Goal: Complete application form: Complete application form

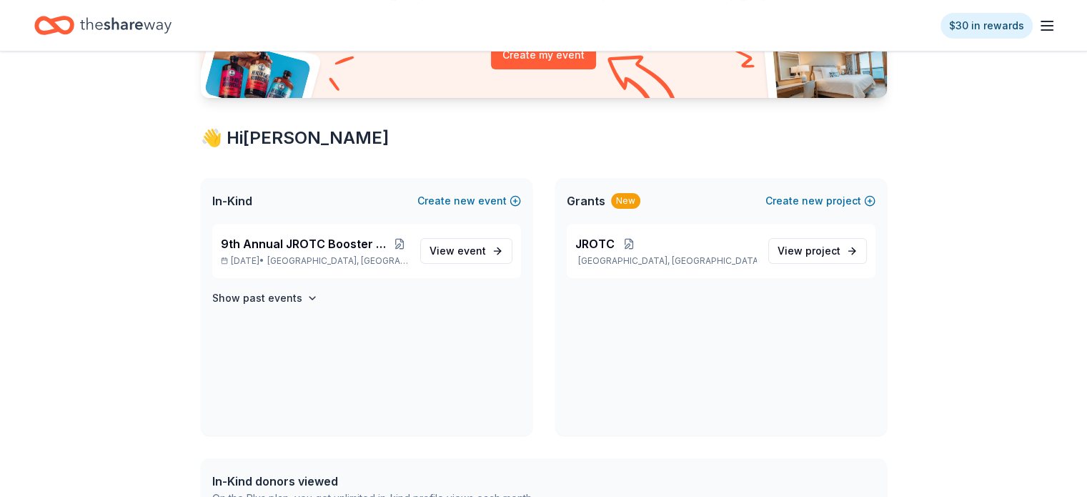
scroll to position [214, 0]
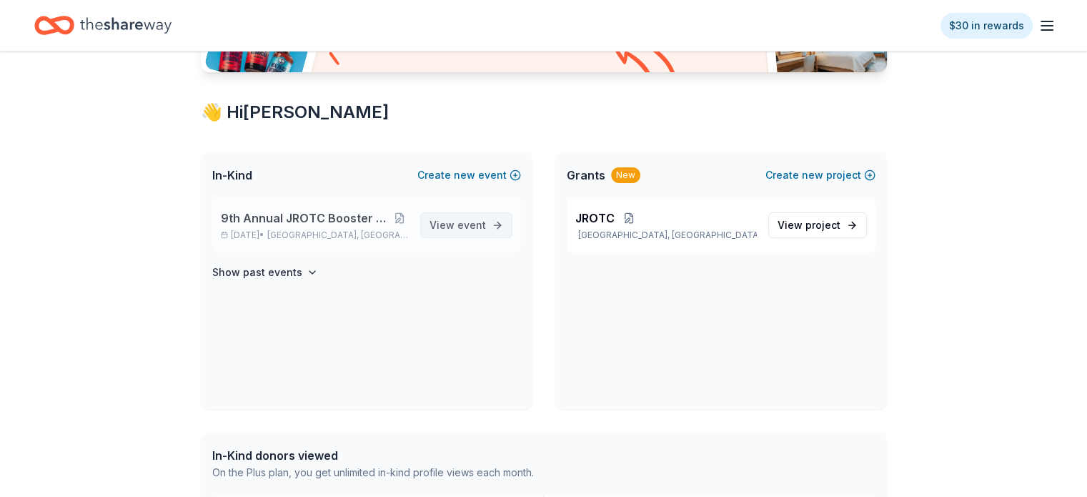
click at [464, 225] on span "event" at bounding box center [471, 225] width 29 height 12
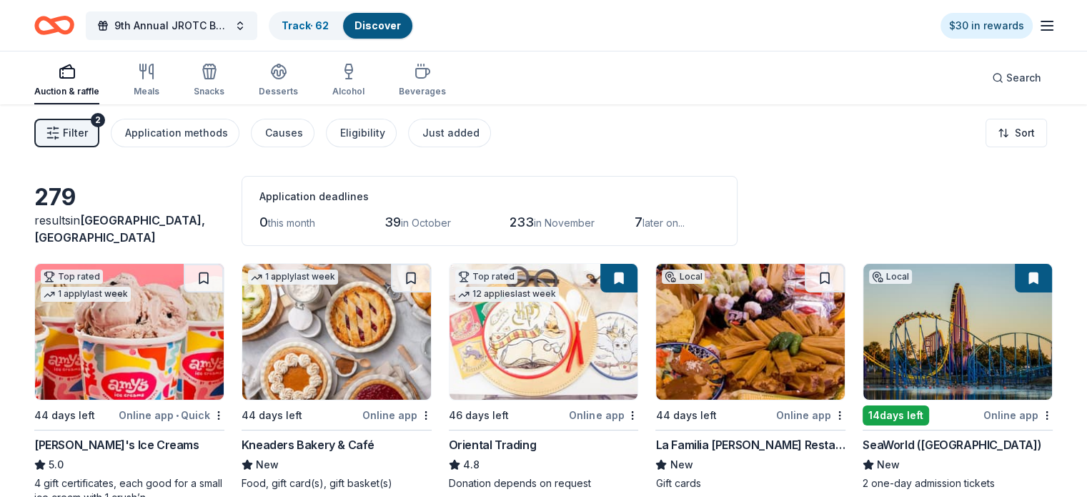
click at [394, 26] on link "Discover" at bounding box center [377, 25] width 46 height 12
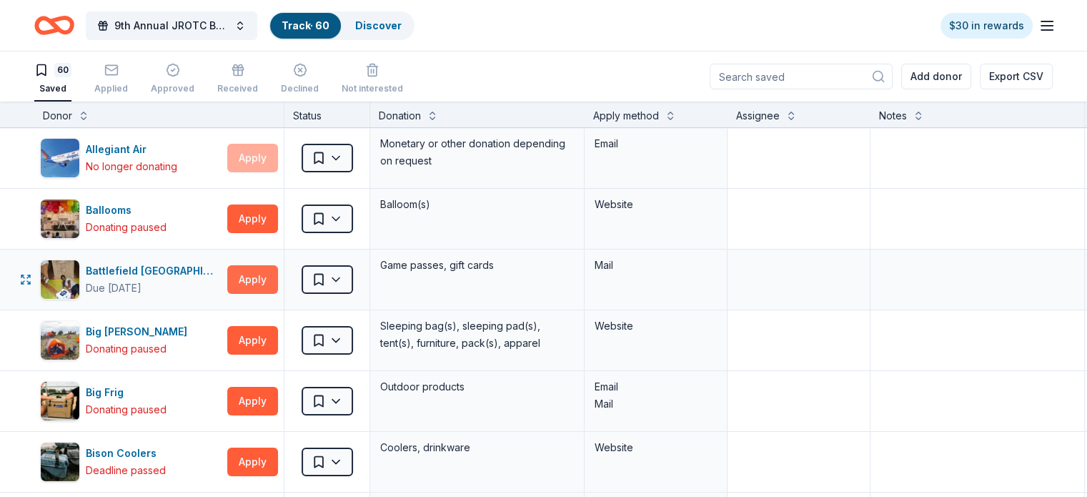
click at [278, 277] on button "Apply" at bounding box center [252, 279] width 51 height 29
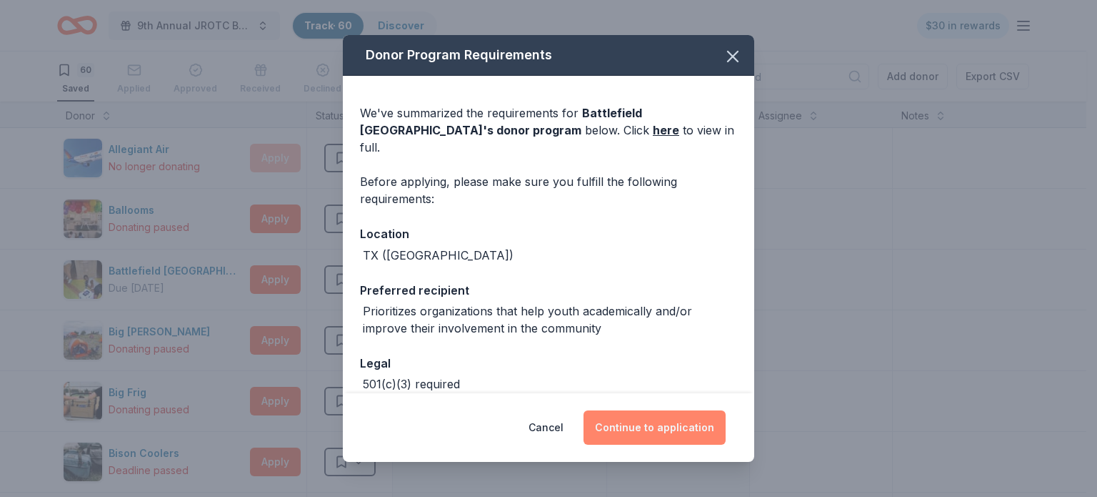
click at [634, 427] on button "Continue to application" at bounding box center [655, 427] width 142 height 34
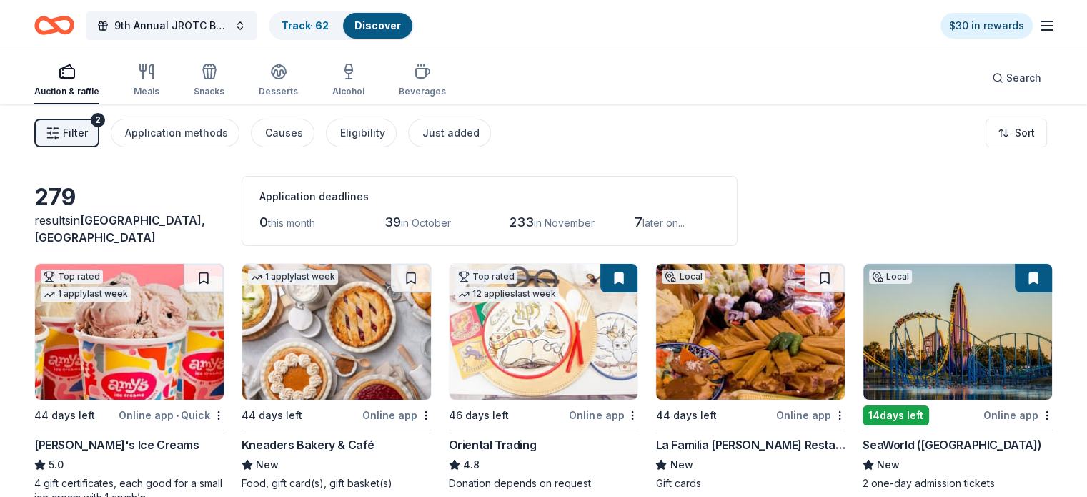
click at [88, 136] on span "Filter" at bounding box center [75, 132] width 25 height 17
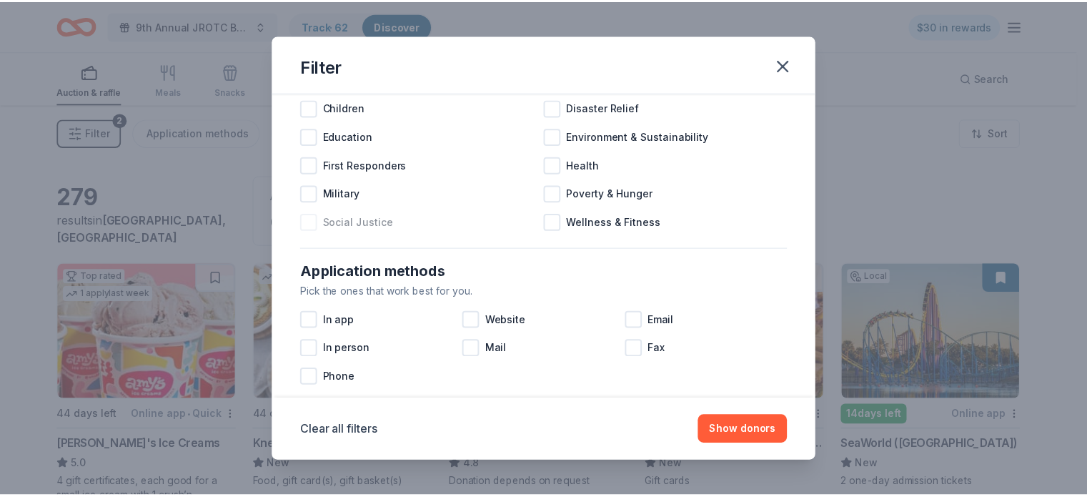
scroll to position [214, 0]
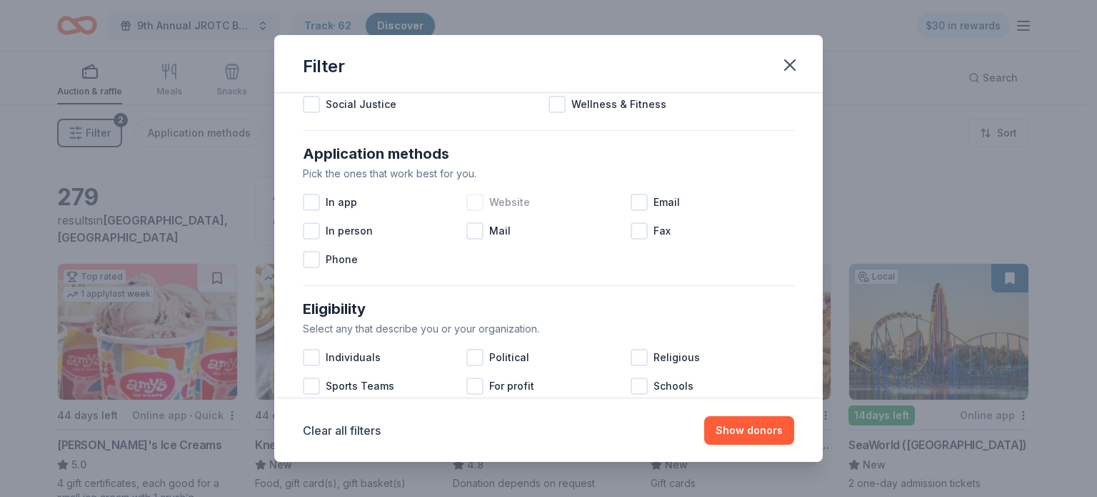
click at [470, 201] on div at bounding box center [475, 202] width 17 height 17
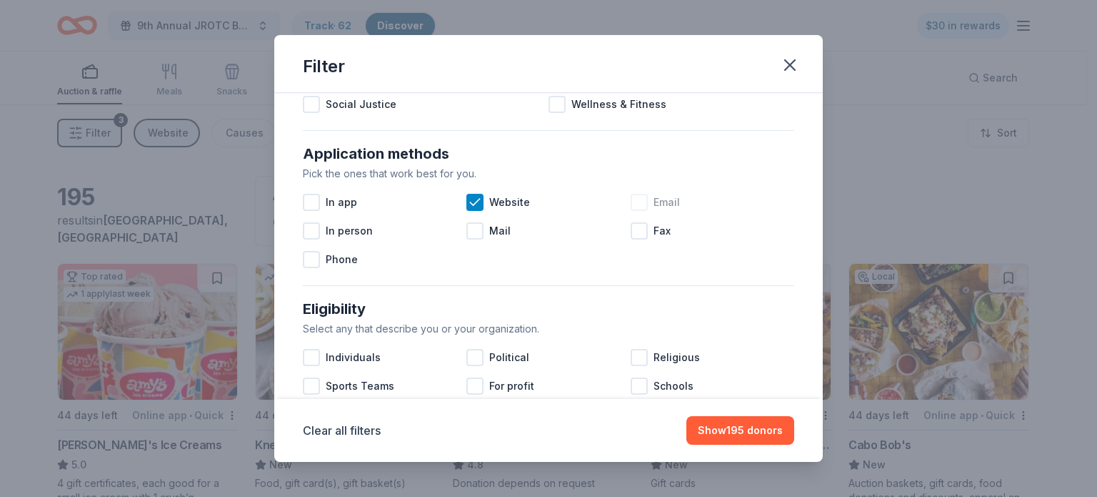
click at [636, 199] on div at bounding box center [639, 202] width 17 height 17
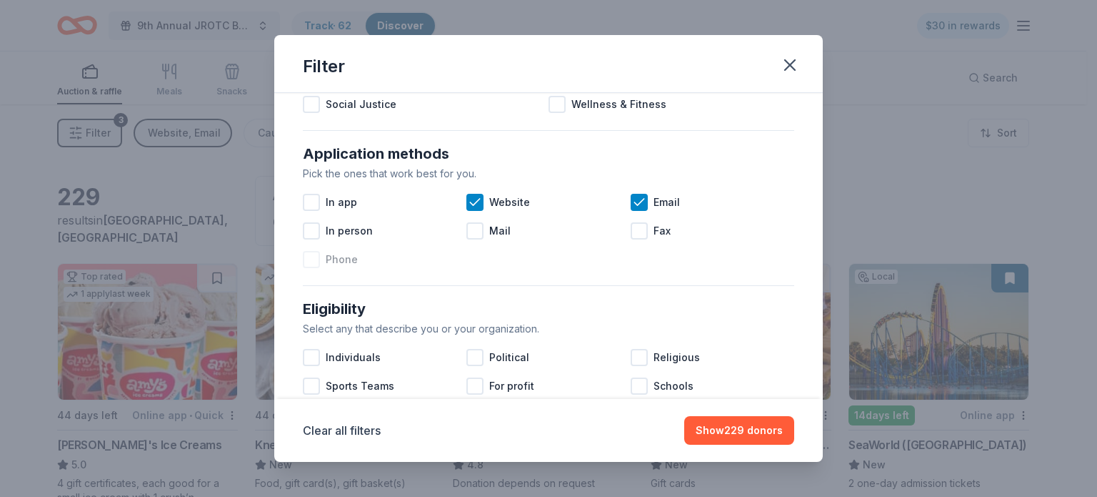
click at [313, 264] on div at bounding box center [311, 259] width 17 height 17
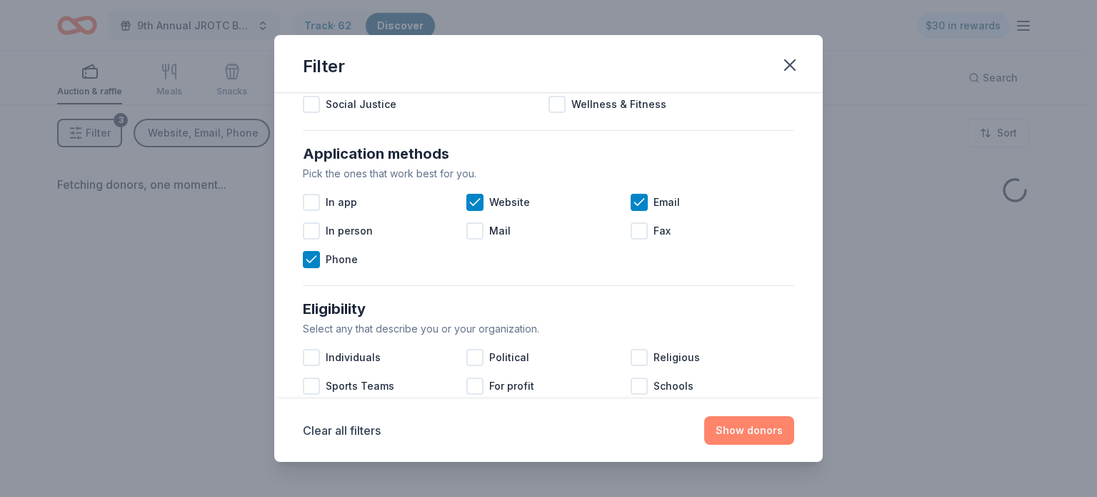
click at [742, 430] on button "Show donors" at bounding box center [749, 430] width 90 height 29
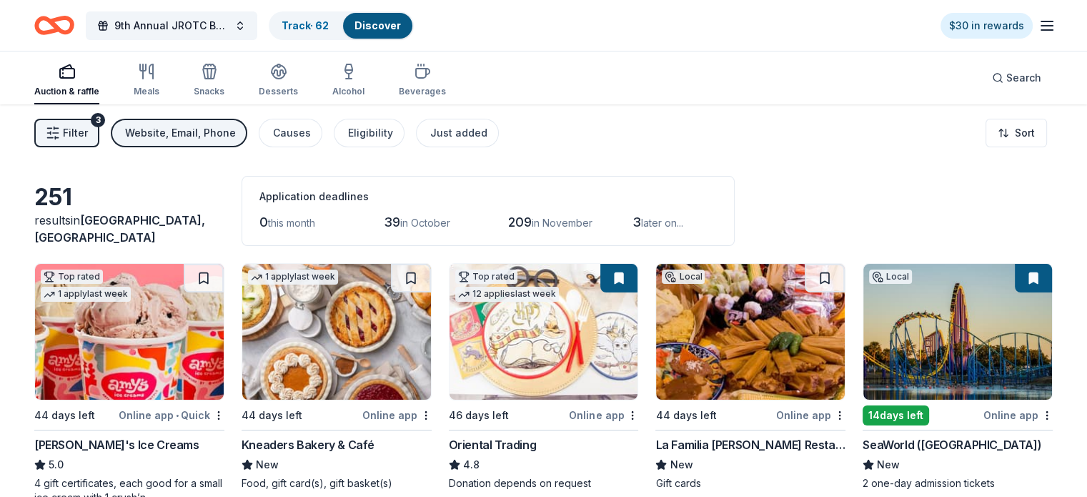
click at [401, 25] on link "Discover" at bounding box center [377, 25] width 46 height 12
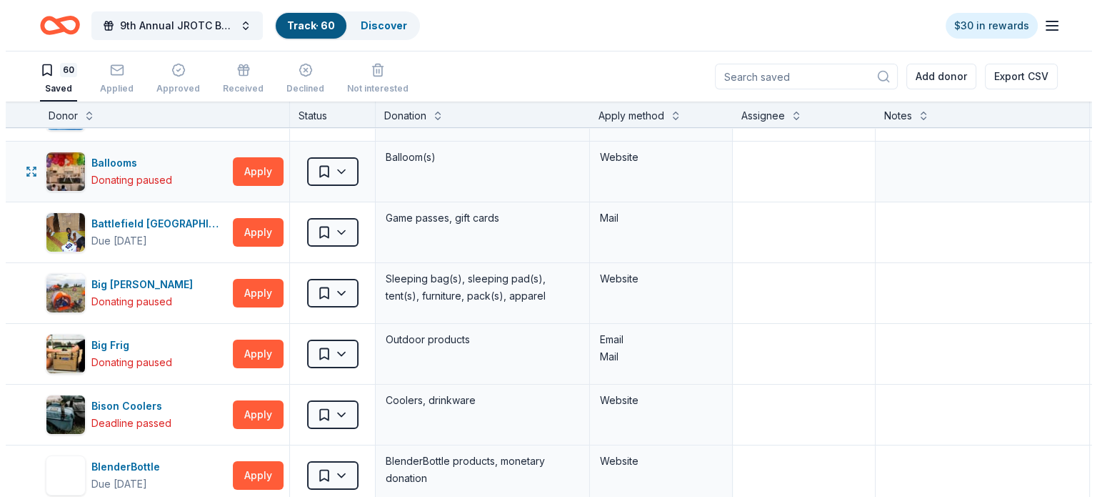
scroll to position [71, 0]
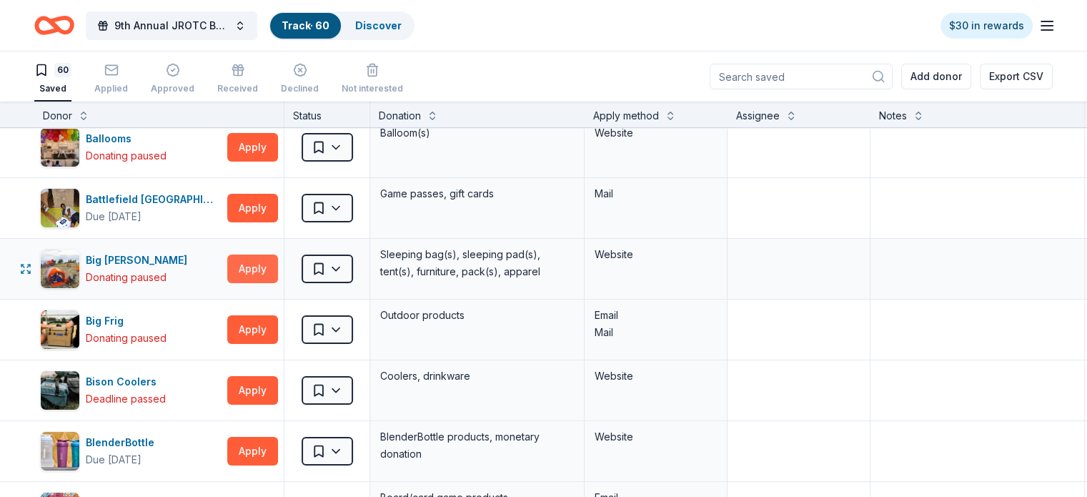
click at [275, 265] on button "Apply" at bounding box center [252, 268] width 51 height 29
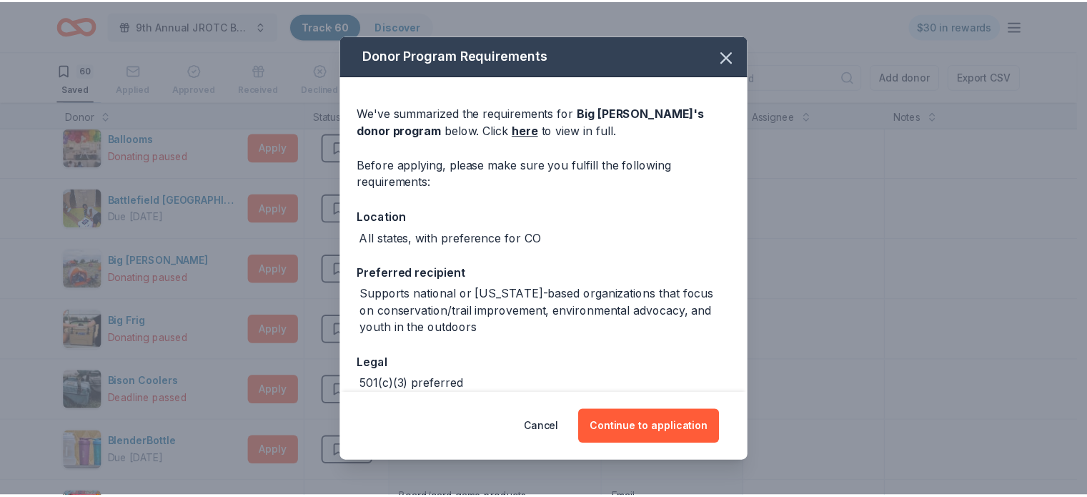
scroll to position [0, 0]
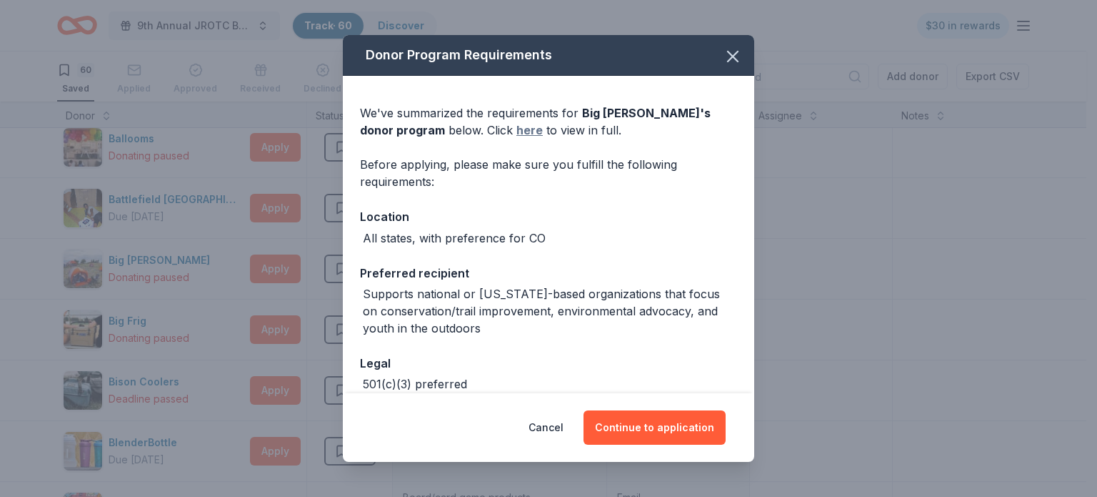
click at [517, 127] on link "here" at bounding box center [530, 129] width 26 height 17
click at [723, 59] on icon "button" at bounding box center [733, 56] width 20 height 20
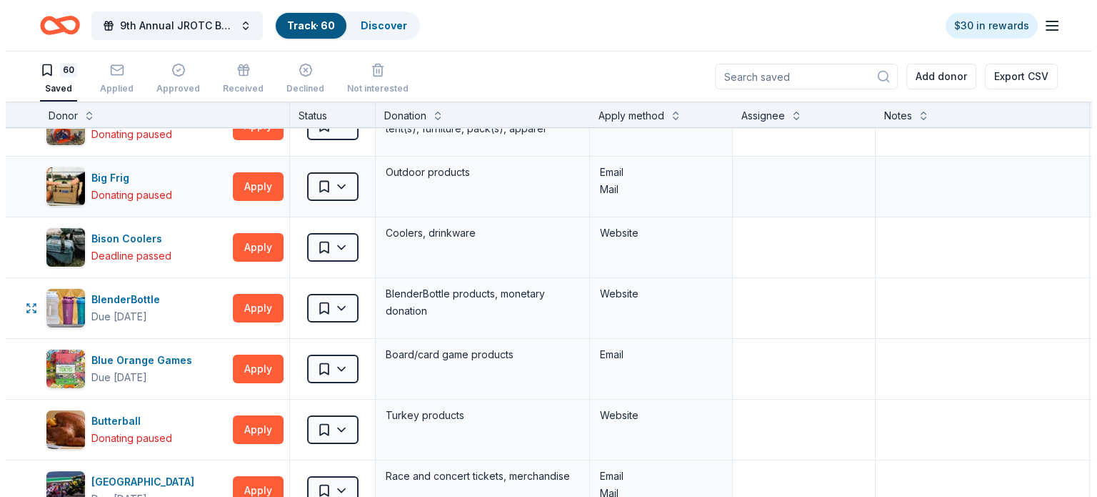
scroll to position [286, 0]
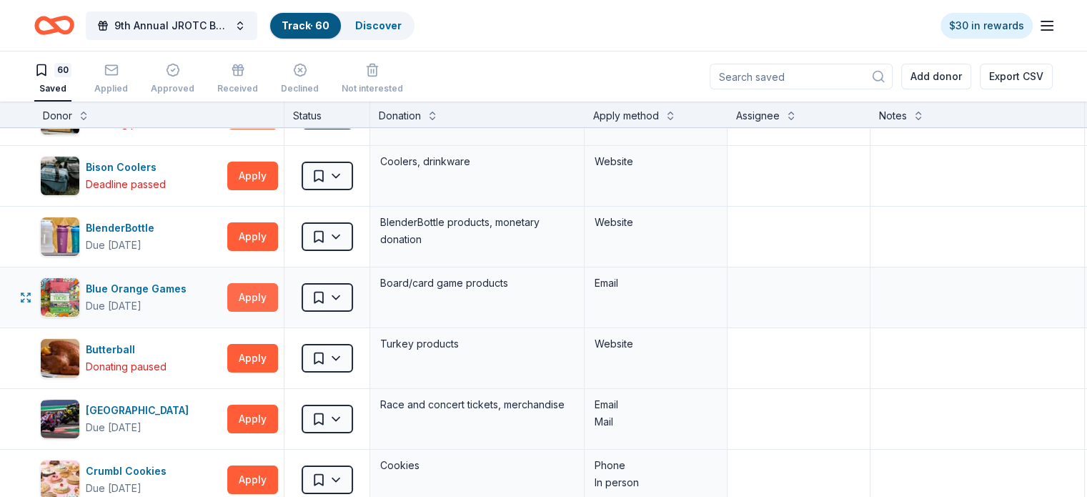
click at [277, 294] on button "Apply" at bounding box center [252, 297] width 51 height 29
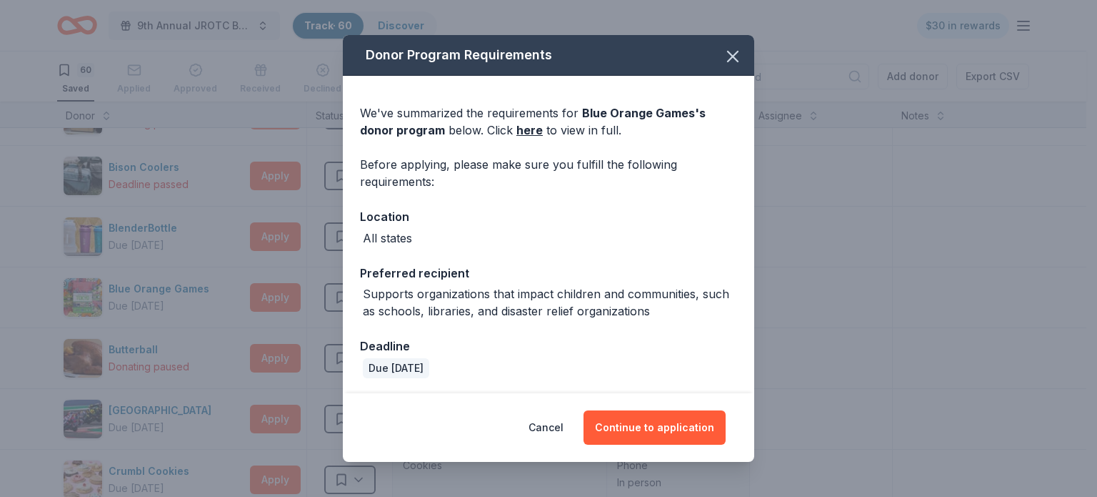
scroll to position [1, 0]
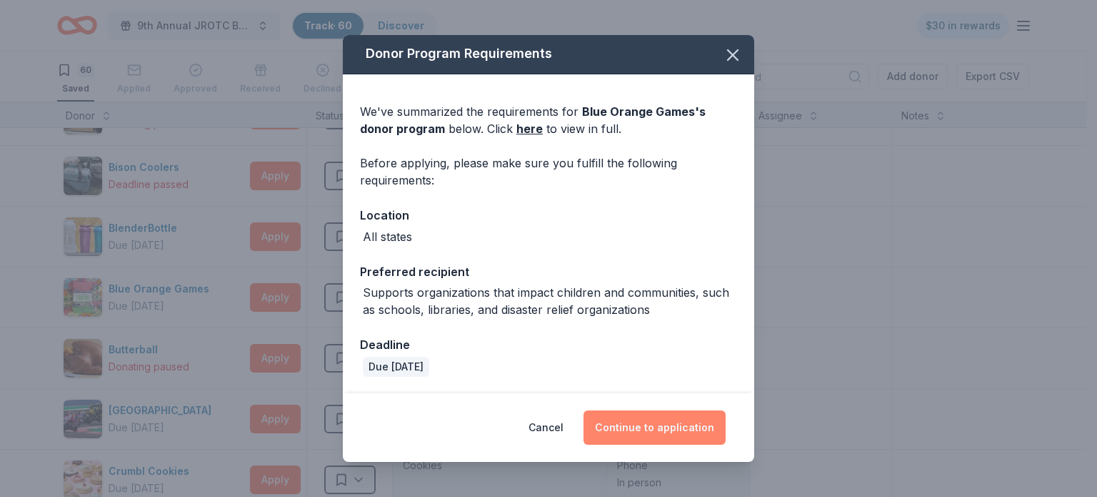
click at [644, 424] on button "Continue to application" at bounding box center [655, 427] width 142 height 34
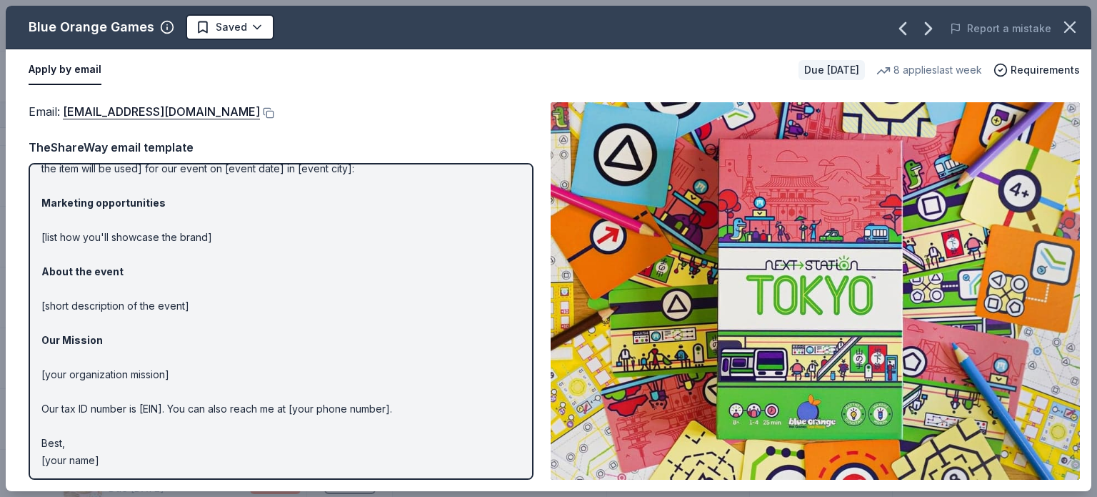
scroll to position [68, 0]
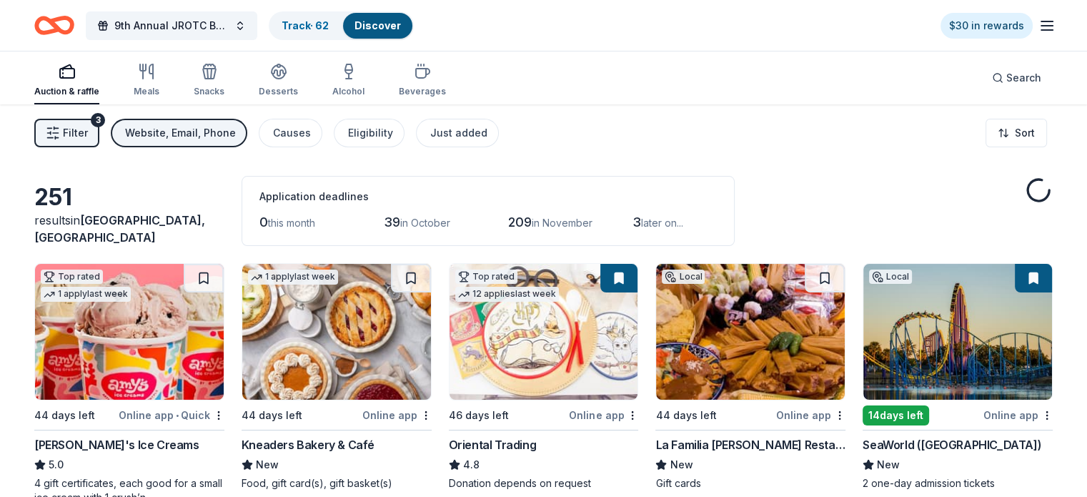
click at [392, 22] on link "Discover" at bounding box center [377, 25] width 46 height 12
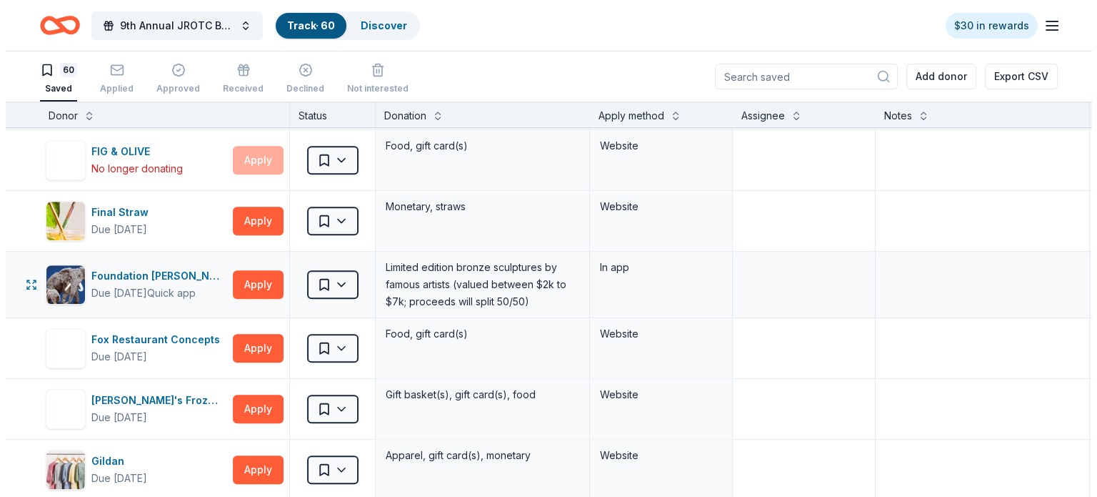
scroll to position [1000, 0]
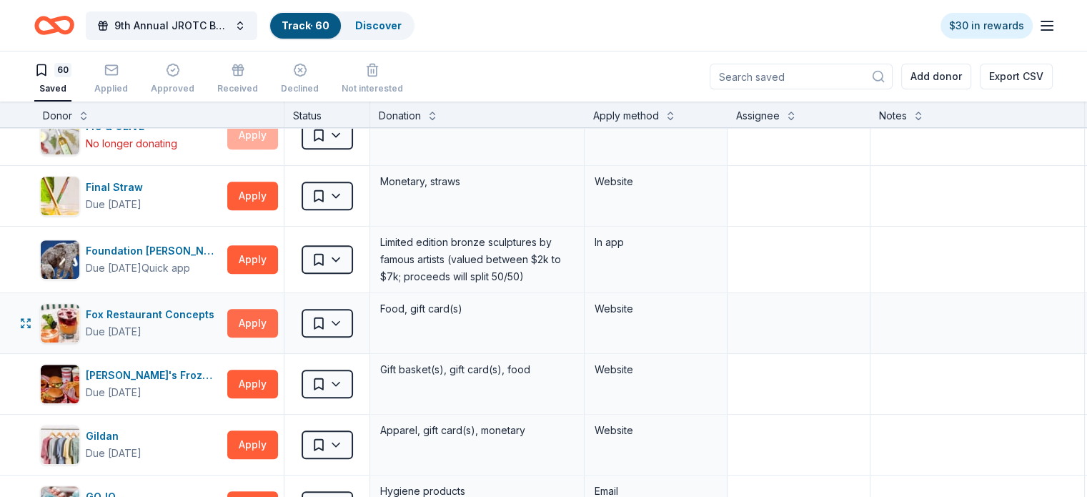
click at [278, 315] on button "Apply" at bounding box center [252, 323] width 51 height 29
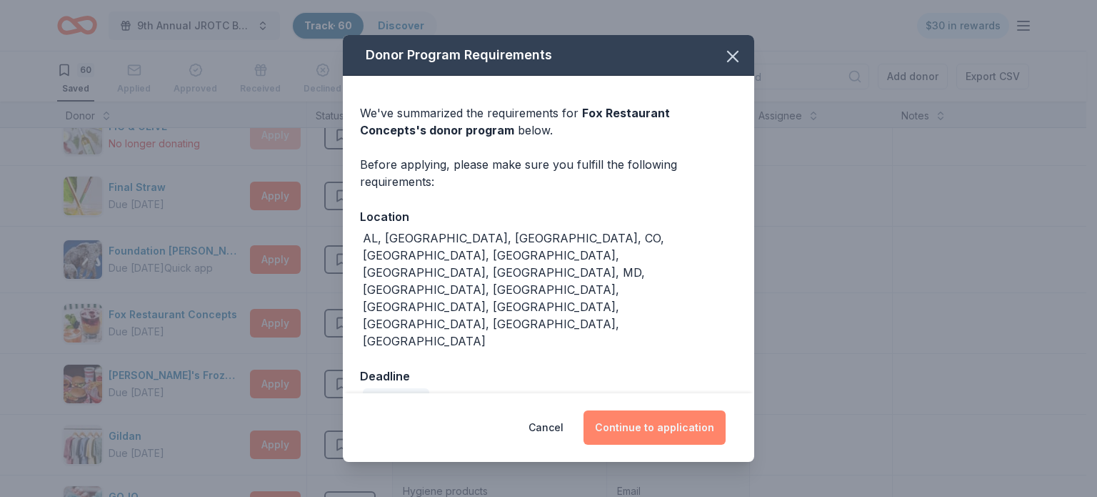
click at [670, 410] on button "Continue to application" at bounding box center [655, 427] width 142 height 34
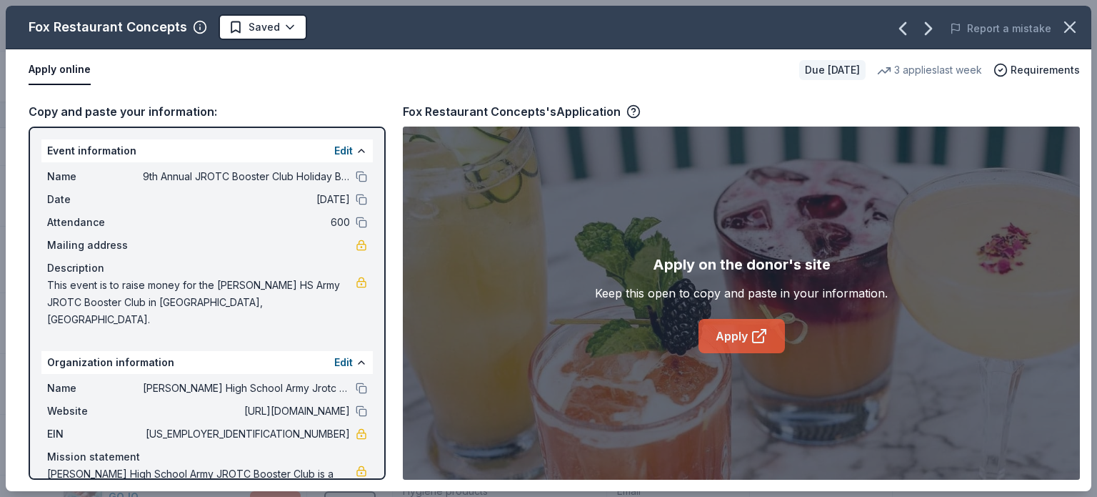
click at [737, 337] on link "Apply" at bounding box center [742, 336] width 86 height 34
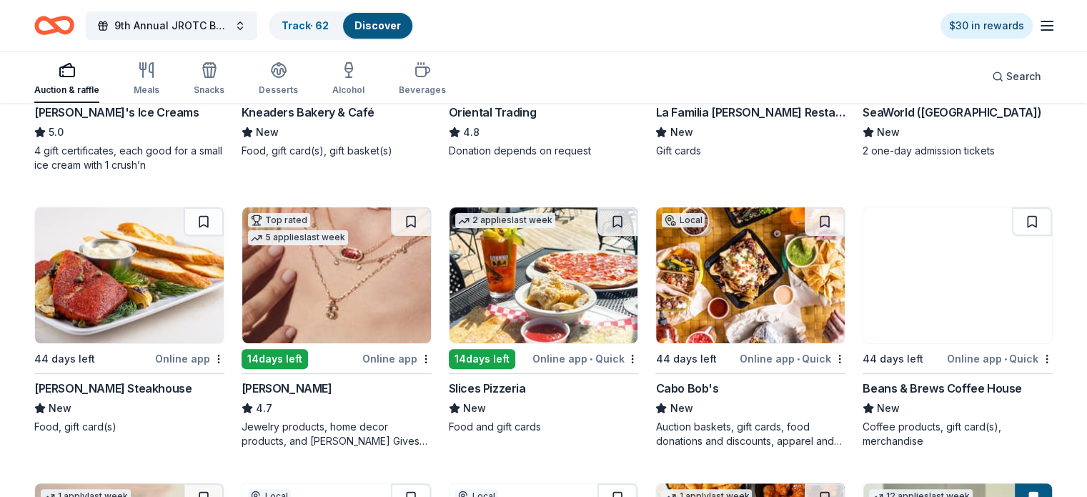
scroll to position [357, 0]
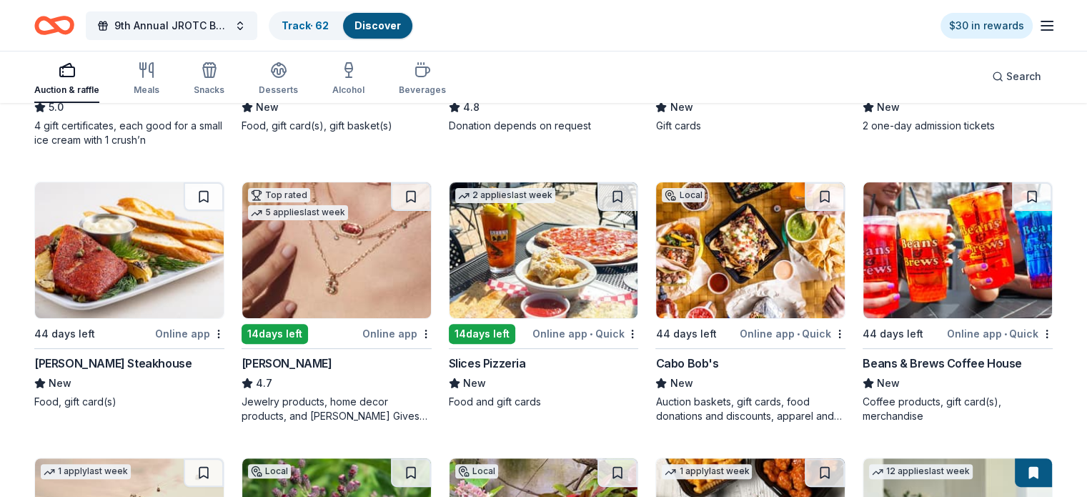
click at [399, 26] on link "Discover" at bounding box center [377, 25] width 46 height 12
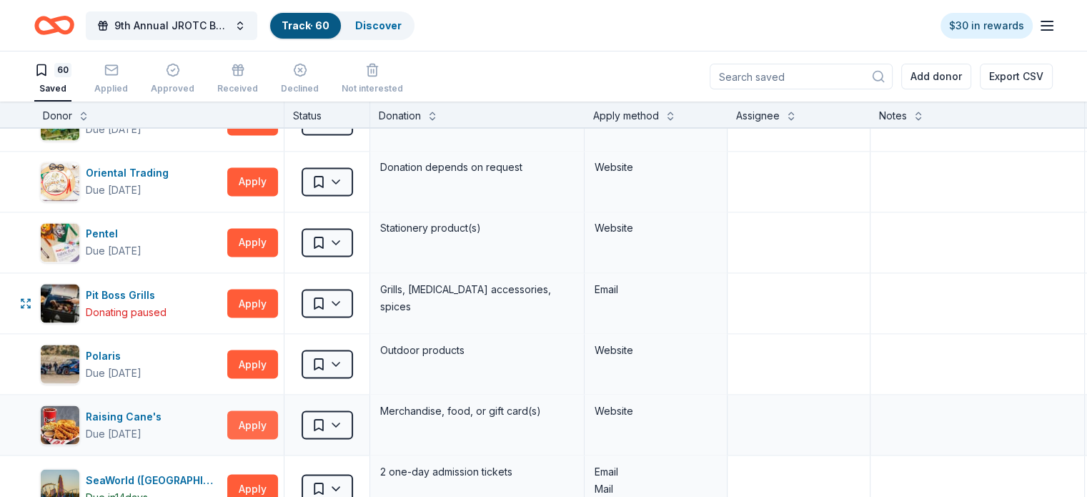
scroll to position [2572, 0]
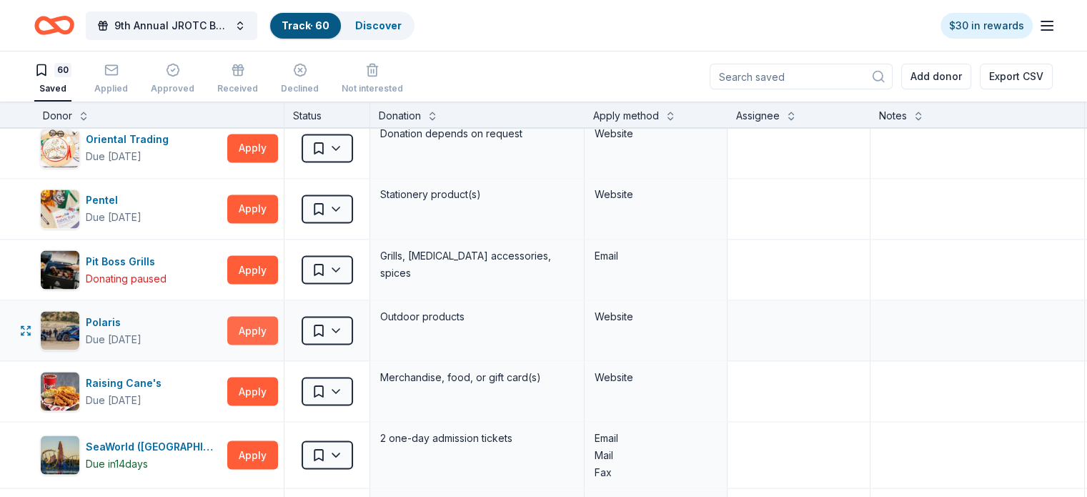
click at [278, 321] on button "Apply" at bounding box center [252, 330] width 51 height 29
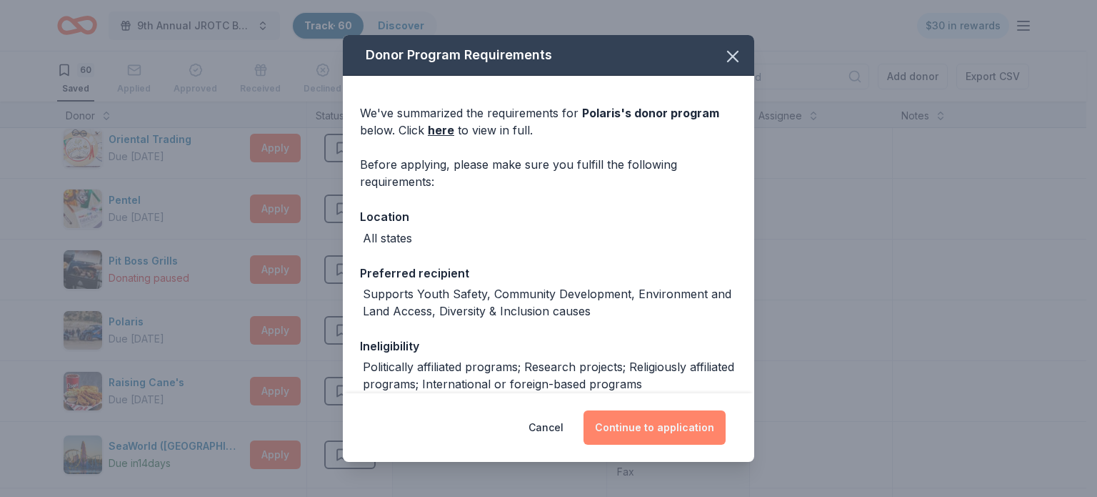
click at [640, 428] on button "Continue to application" at bounding box center [655, 427] width 142 height 34
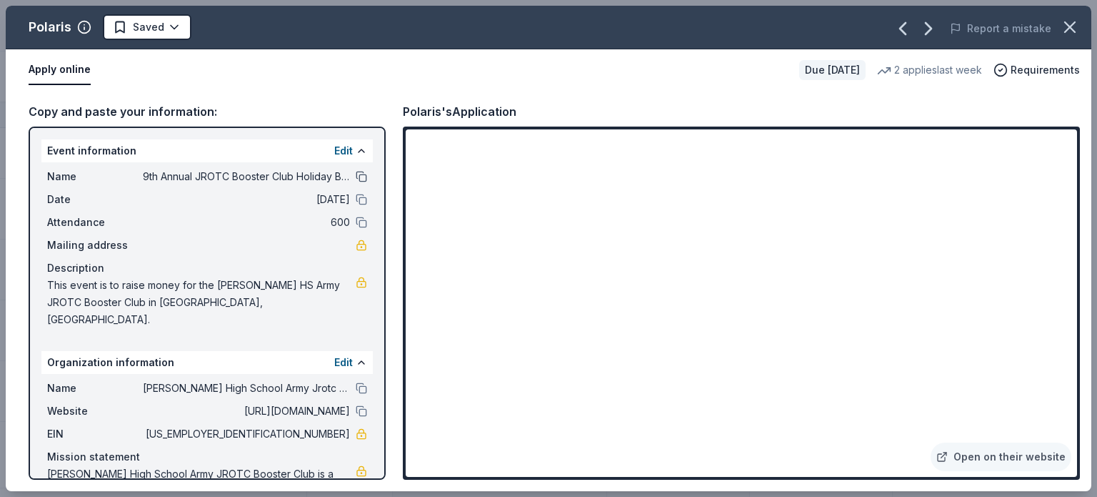
click at [356, 176] on button at bounding box center [361, 176] width 11 height 11
click at [1069, 33] on icon "button" at bounding box center [1070, 27] width 20 height 20
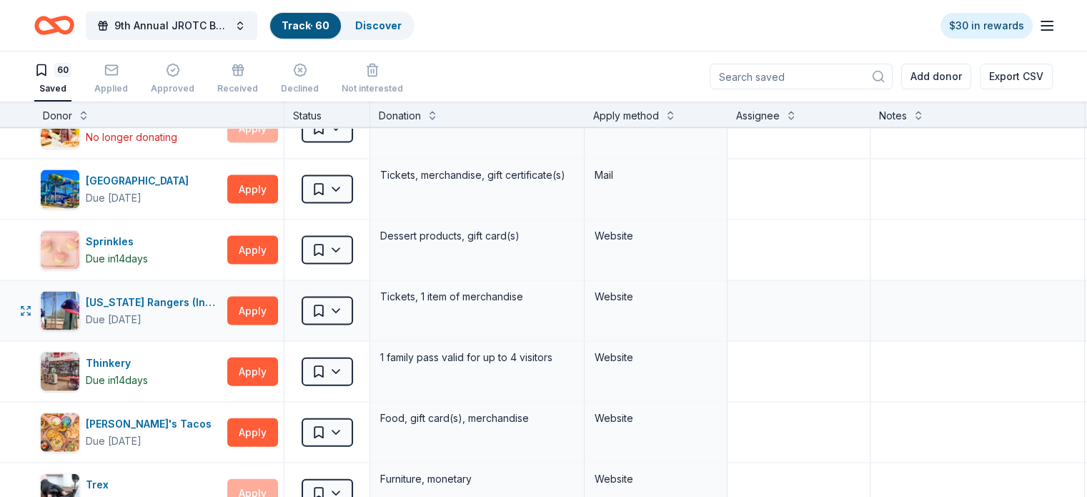
scroll to position [3215, 0]
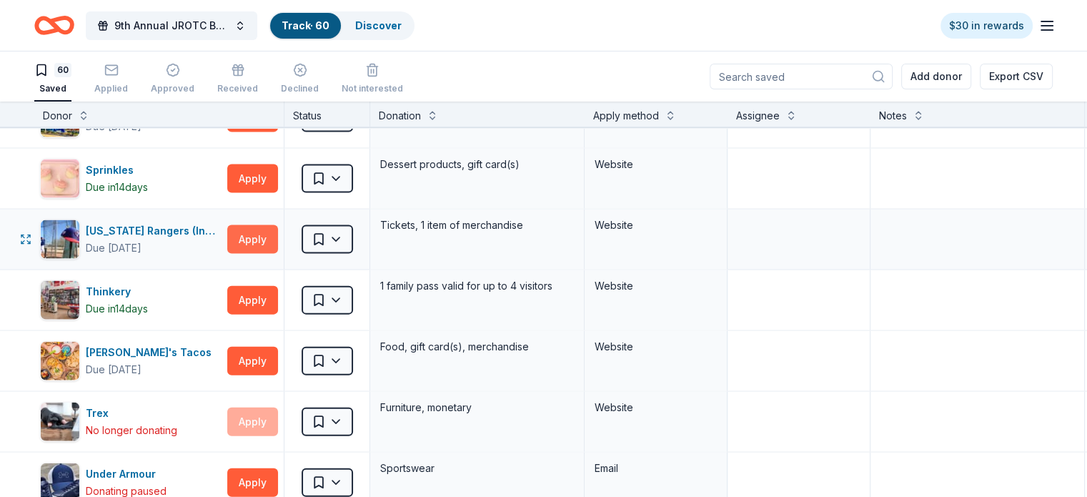
click at [269, 229] on button "Apply" at bounding box center [252, 239] width 51 height 29
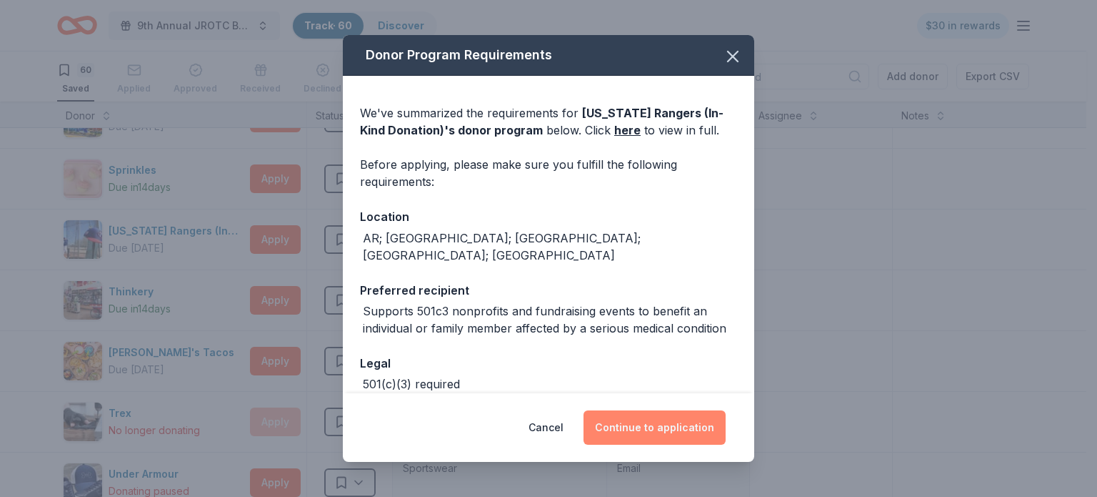
click at [649, 437] on button "Continue to application" at bounding box center [655, 427] width 142 height 34
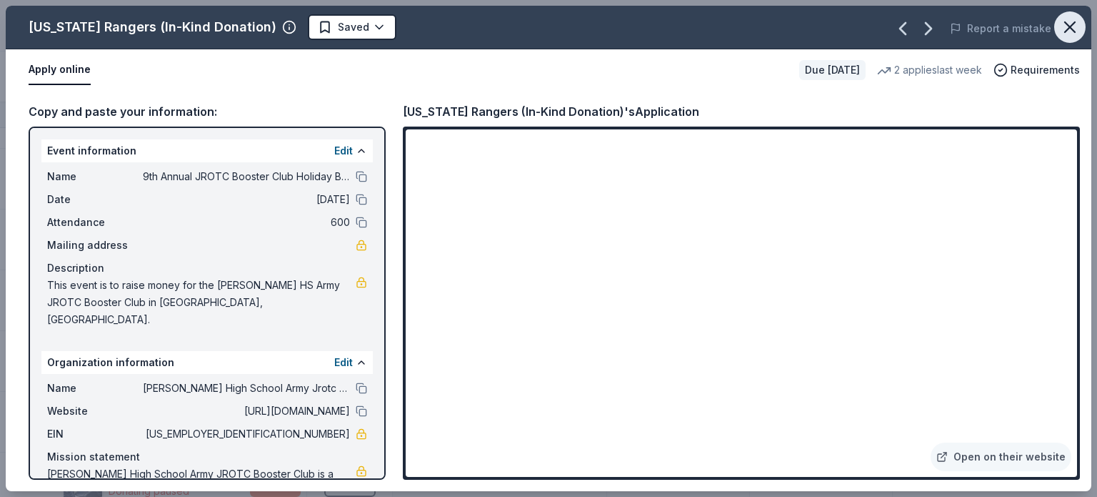
click at [1072, 29] on icon "button" at bounding box center [1070, 27] width 10 height 10
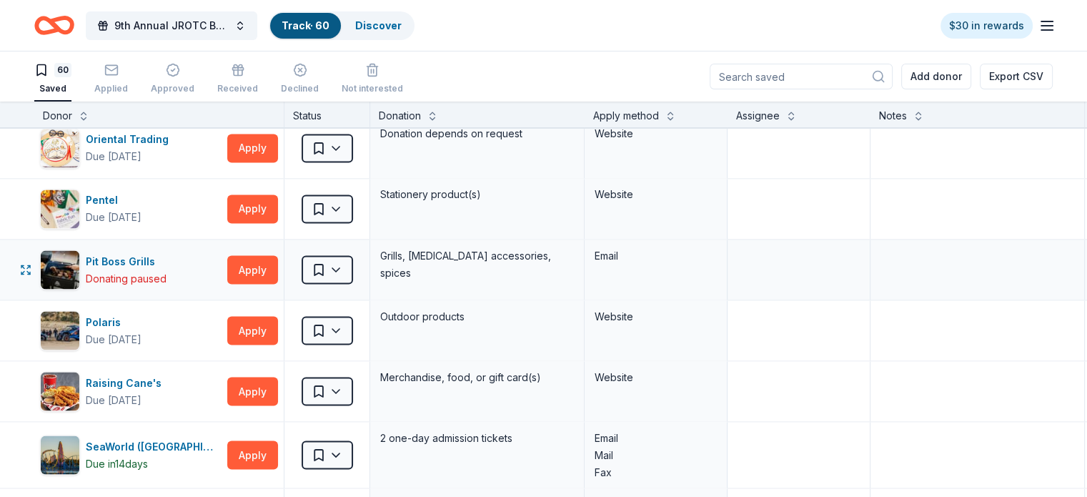
scroll to position [2501, 0]
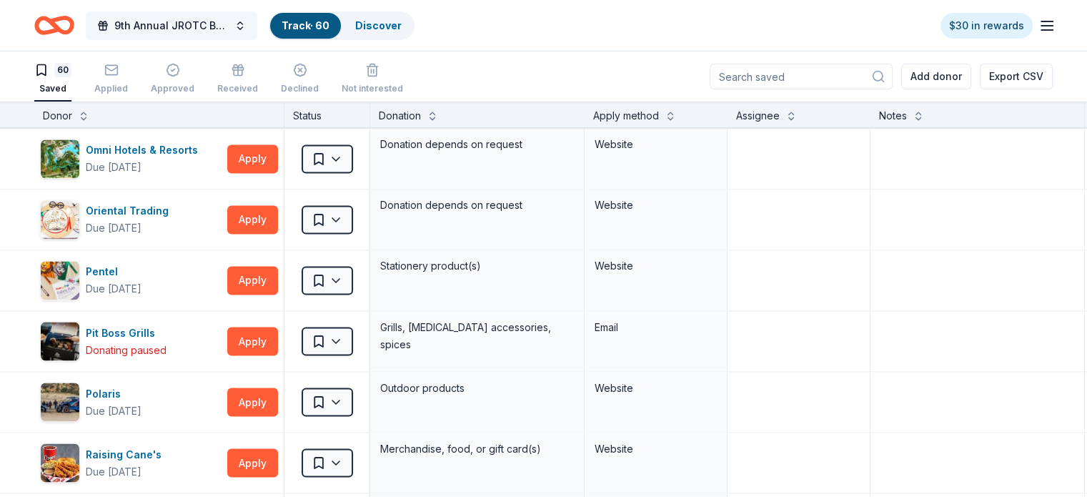
click at [179, 21] on span "9th Annual JROTC Booster Club Holiday Bazaar" at bounding box center [171, 25] width 114 height 17
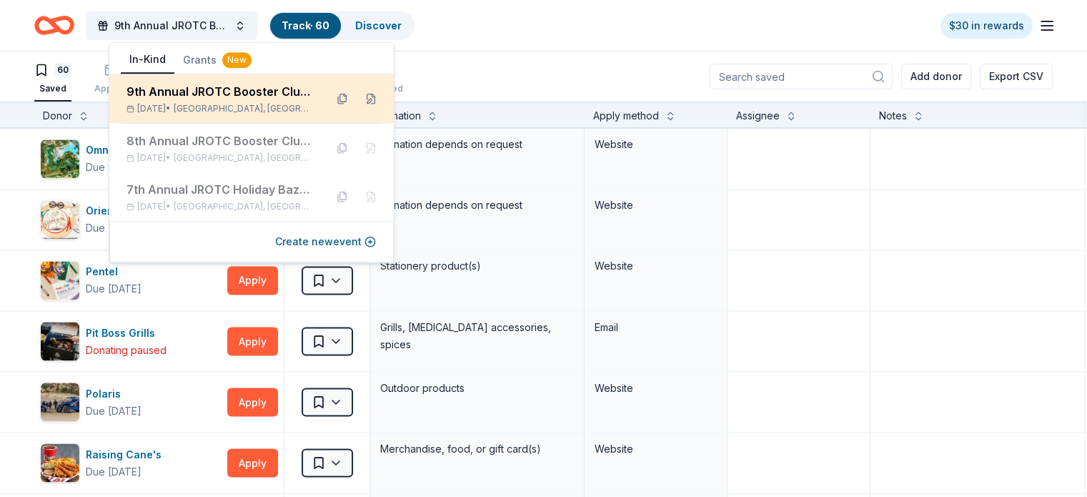
click at [163, 96] on div "9th Annual JROTC Booster Club Holiday Bazaar" at bounding box center [219, 91] width 187 height 17
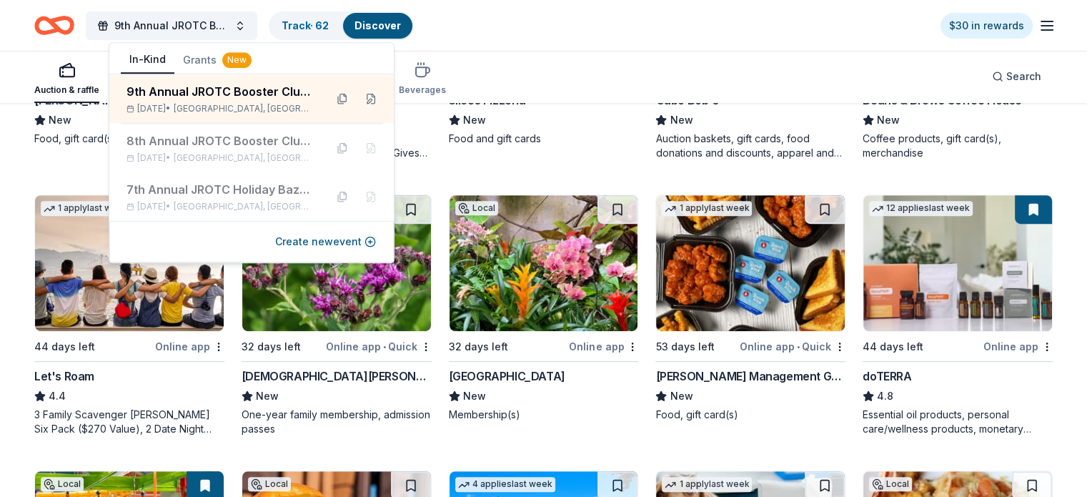
scroll to position [643, 0]
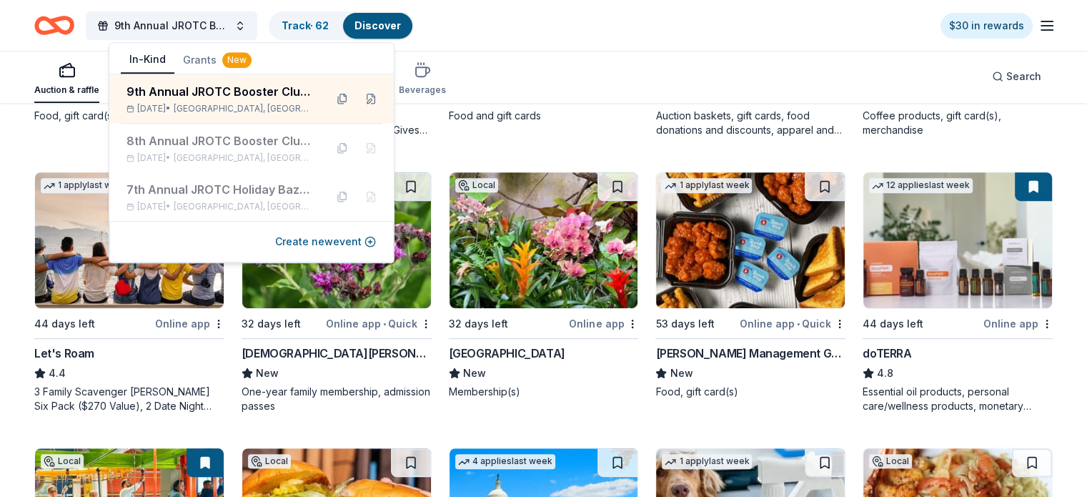
click at [427, 397] on div "One-year family membership, admission passes" at bounding box center [336, 398] width 190 height 29
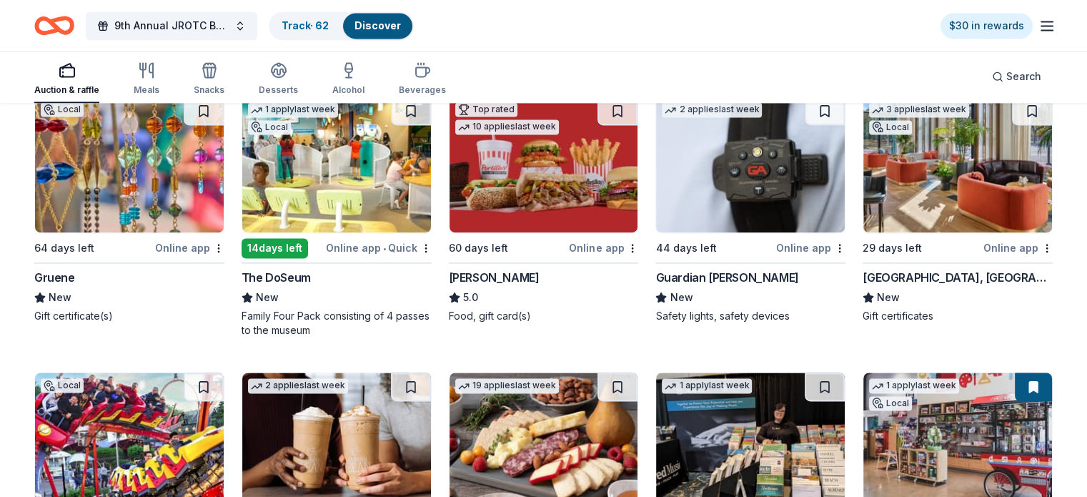
scroll to position [2108, 0]
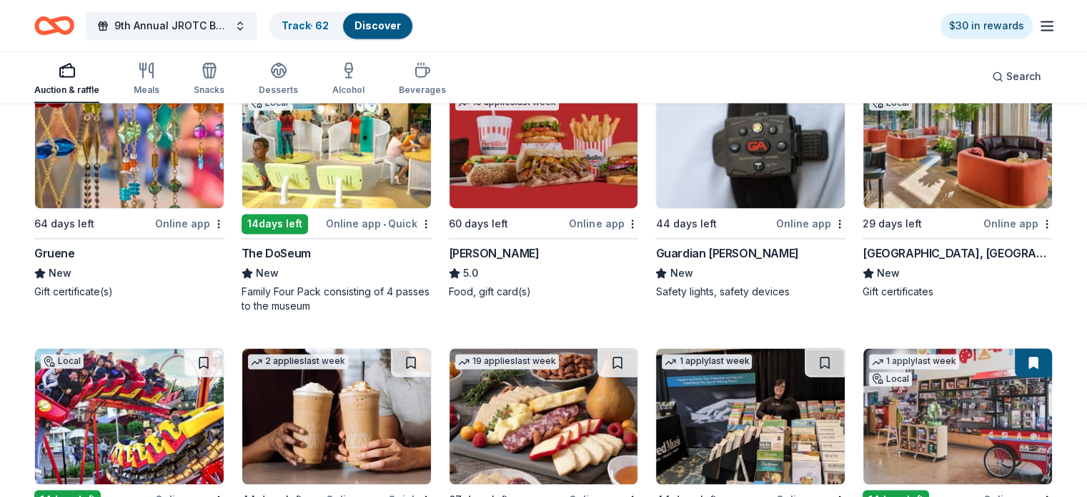
click at [694, 252] on div "Guardian [PERSON_NAME]" at bounding box center [726, 252] width 143 height 17
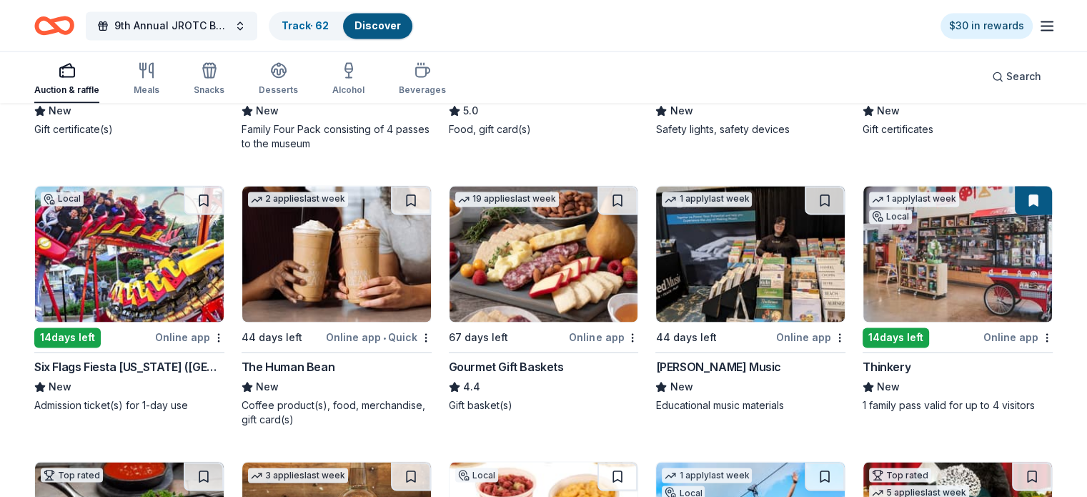
scroll to position [2285, 0]
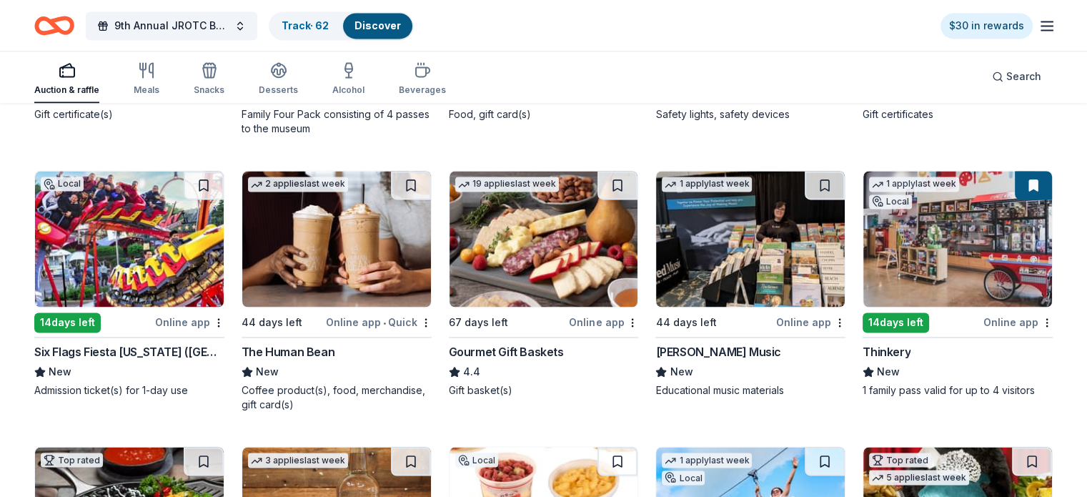
click at [161, 276] on img at bounding box center [129, 239] width 189 height 136
click at [229, 24] on span "9th Annual JROTC Booster Club Holiday Bazaar" at bounding box center [171, 25] width 114 height 17
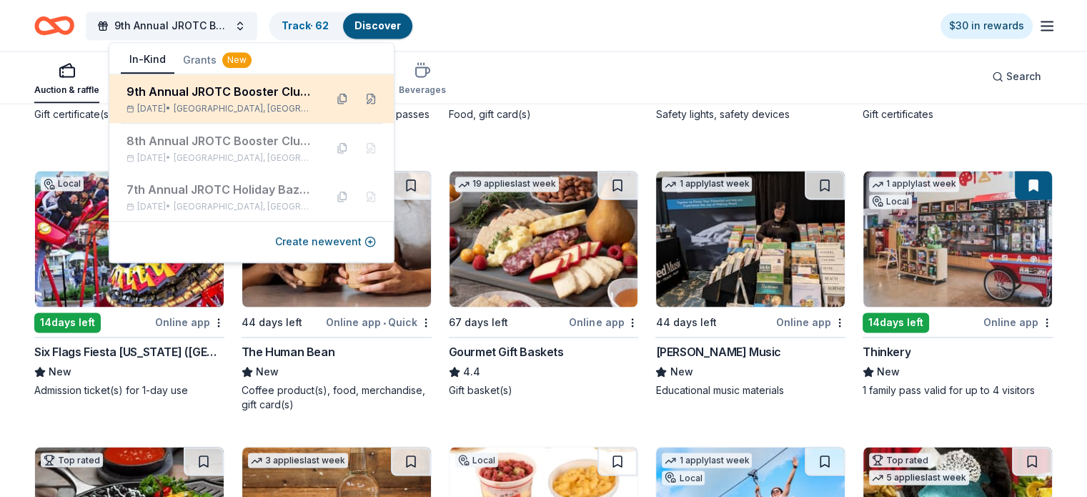
click at [262, 94] on div "9th Annual JROTC Booster Club Holiday Bazaar" at bounding box center [219, 91] width 187 height 17
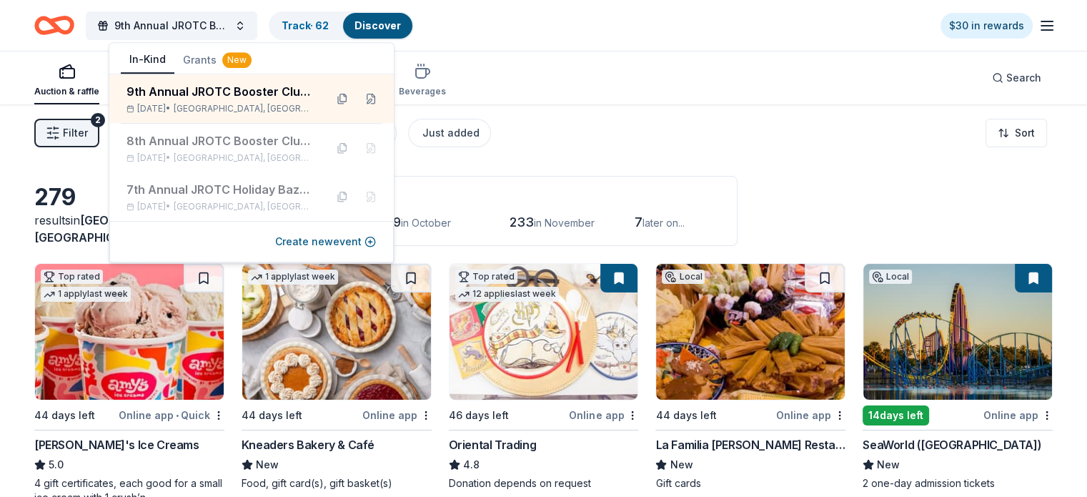
click at [766, 179] on div "279 results in San Antonio, TX Application deadlines 0 this month 39 in October…" at bounding box center [543, 211] width 1018 height 70
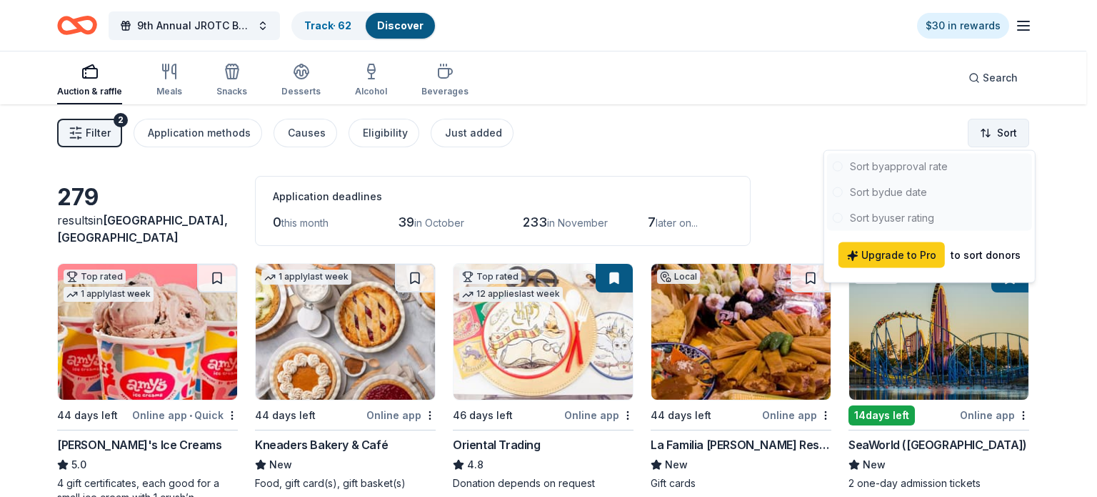
click at [1009, 128] on html "9th Annual JROTC Booster Club Holiday Bazaar Track · 62 Discover $30 in rewards…" at bounding box center [548, 248] width 1097 height 497
click at [740, 169] on html "9th Annual JROTC Booster Club Holiday Bazaar Track · 62 Discover $30 in rewards…" at bounding box center [548, 248] width 1097 height 497
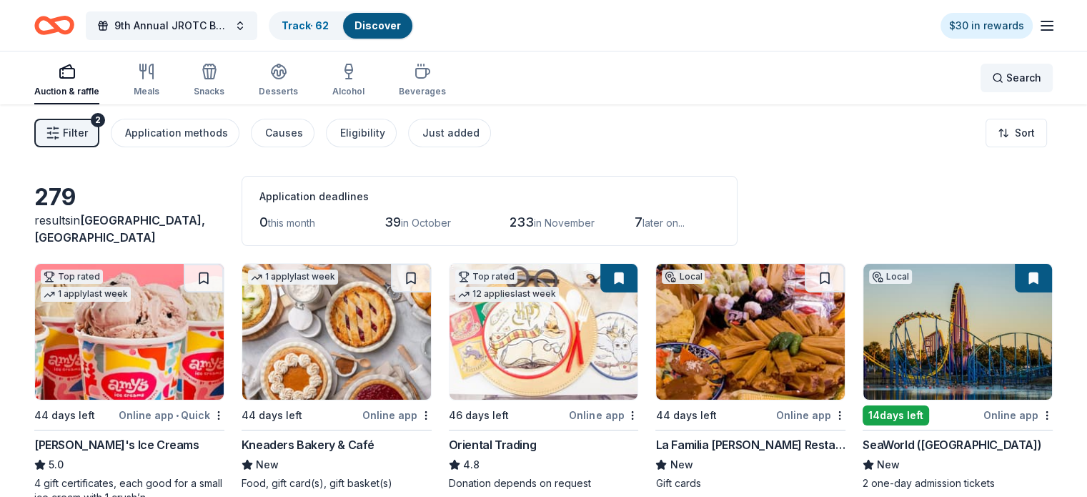
click at [1006, 76] on span "Search" at bounding box center [1023, 77] width 35 height 17
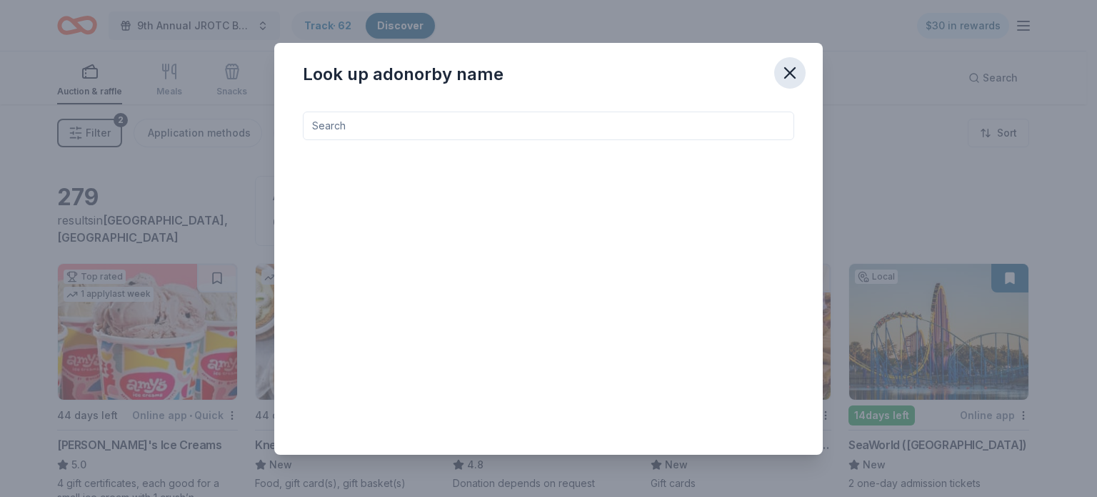
click at [789, 78] on icon "button" at bounding box center [790, 73] width 20 height 20
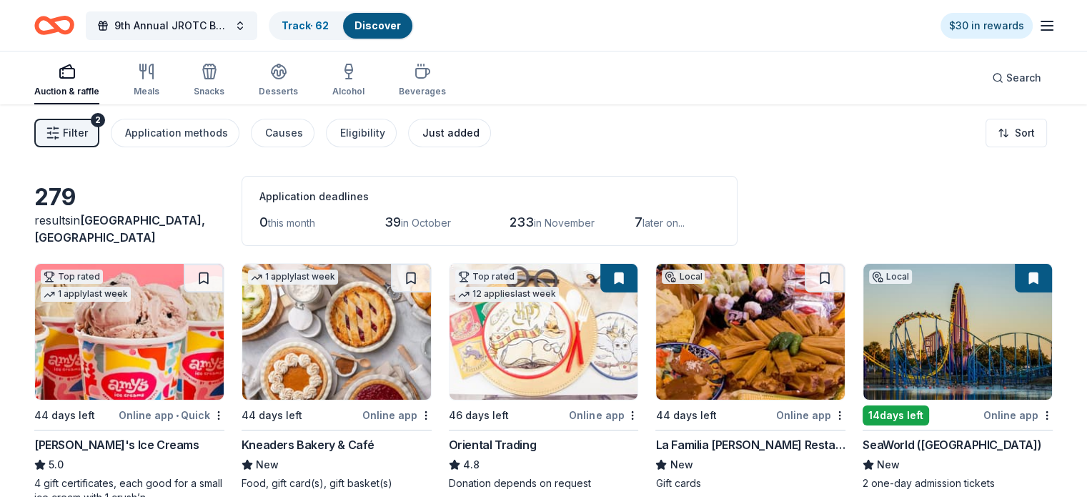
click at [452, 129] on div "Just added" at bounding box center [450, 132] width 57 height 17
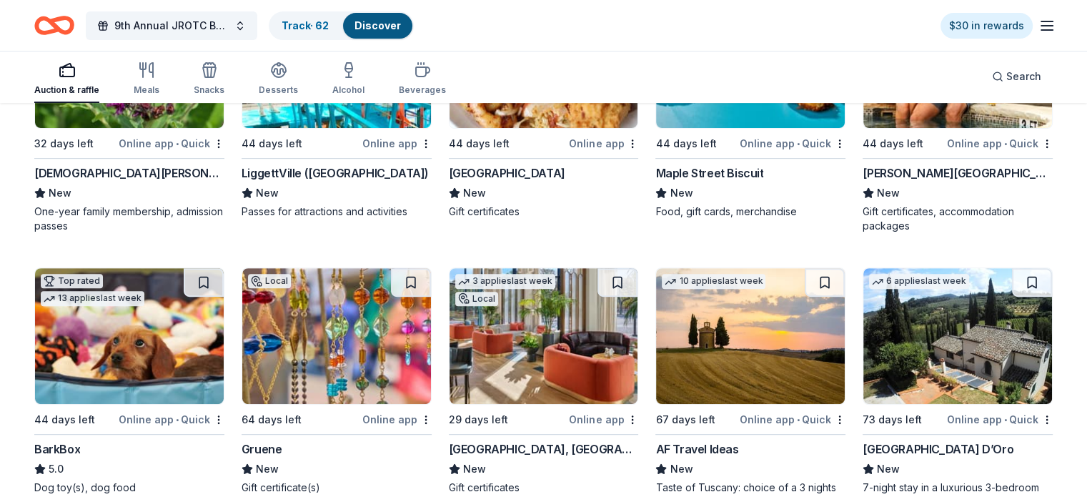
scroll to position [572, 0]
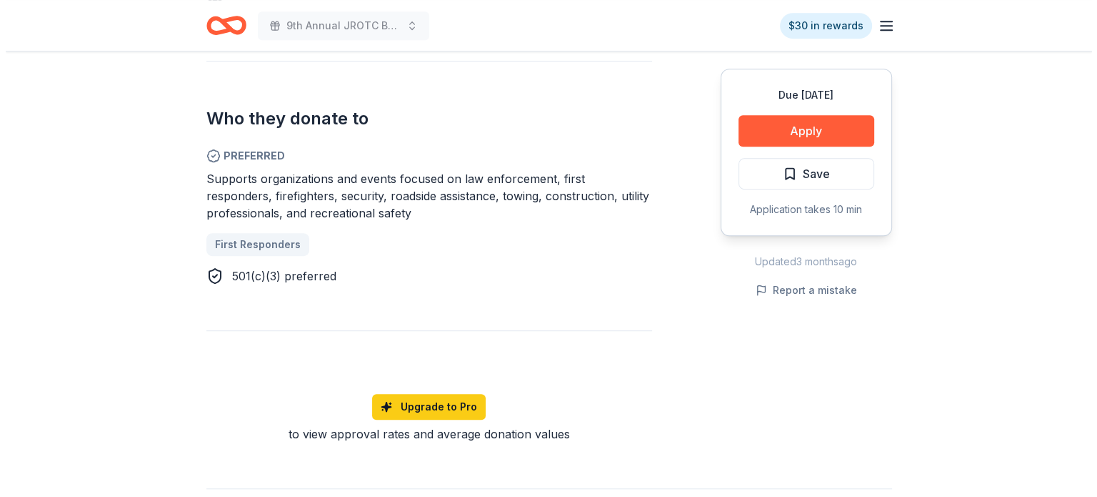
scroll to position [857, 0]
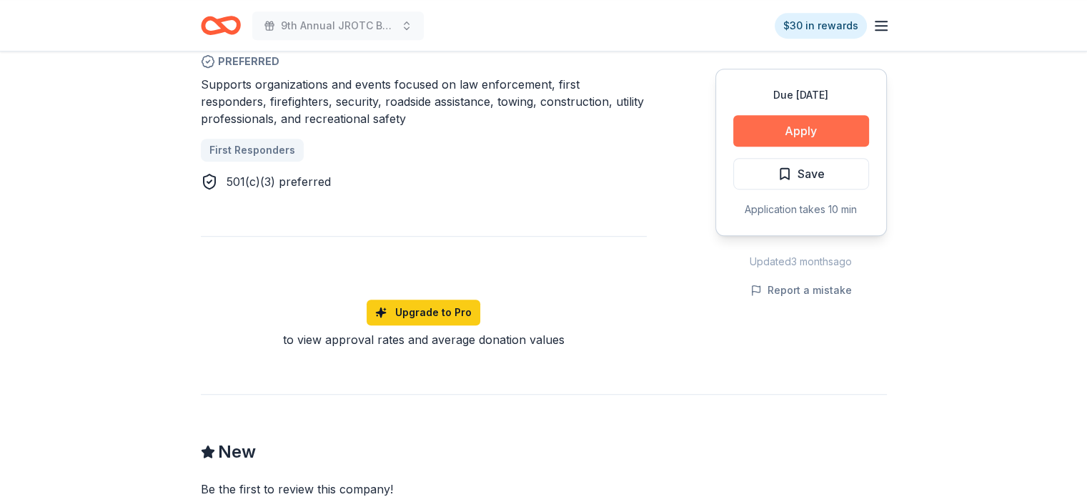
click at [840, 136] on button "Apply" at bounding box center [801, 130] width 136 height 31
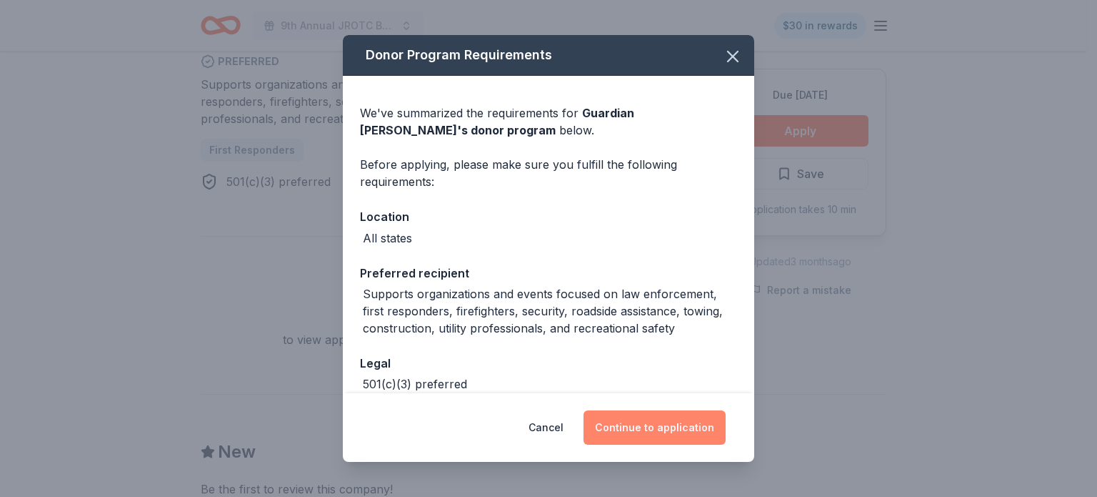
click at [697, 418] on button "Continue to application" at bounding box center [655, 427] width 142 height 34
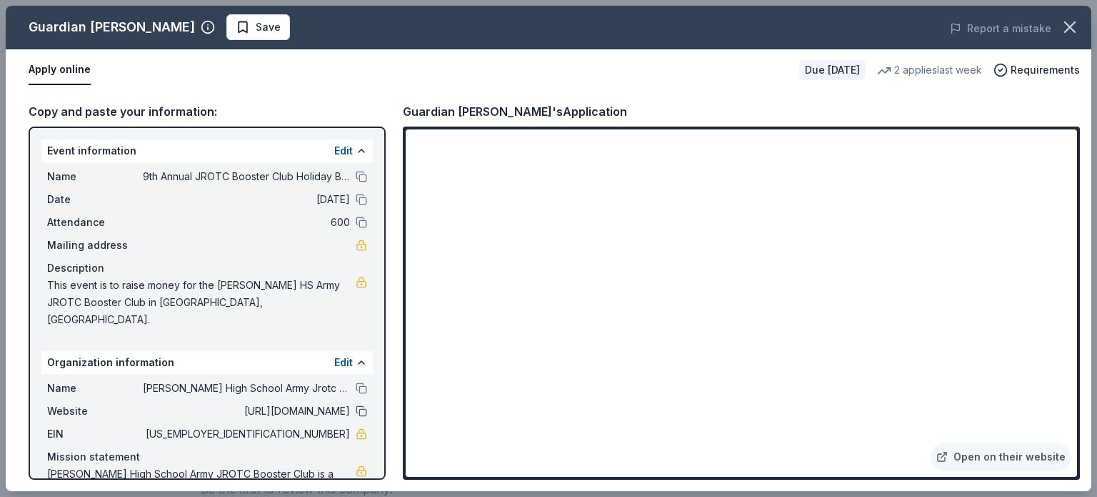
click at [356, 405] on button at bounding box center [361, 410] width 11 height 11
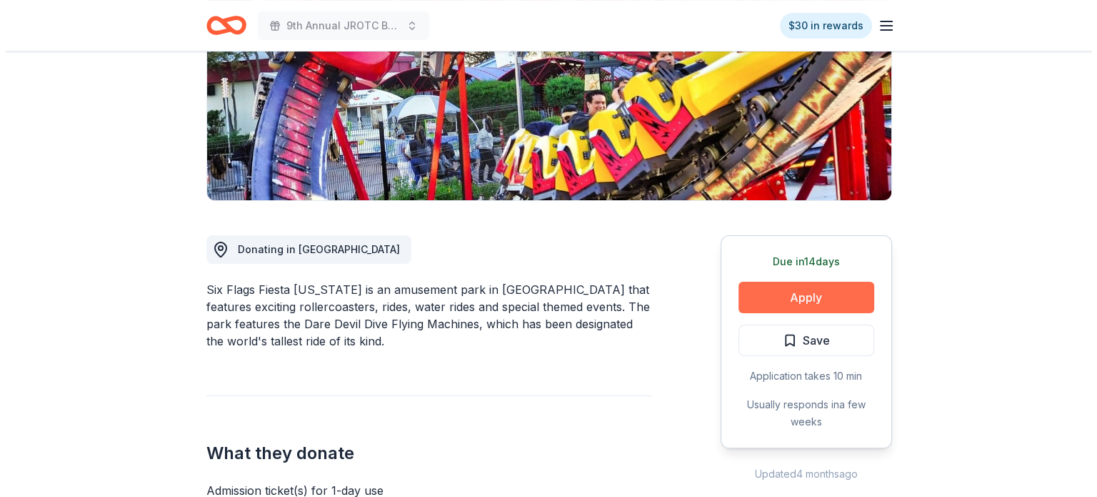
scroll to position [357, 0]
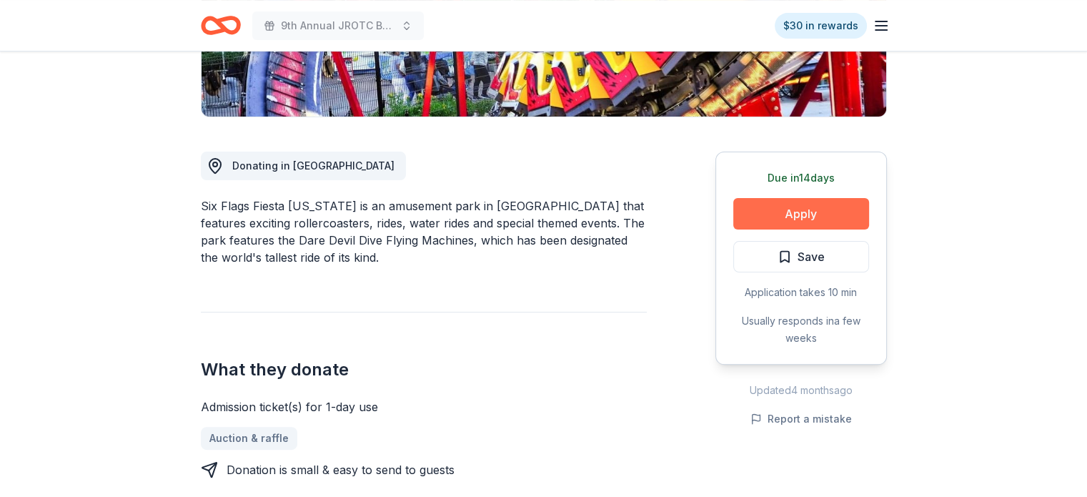
click at [789, 198] on button "Apply" at bounding box center [801, 213] width 136 height 31
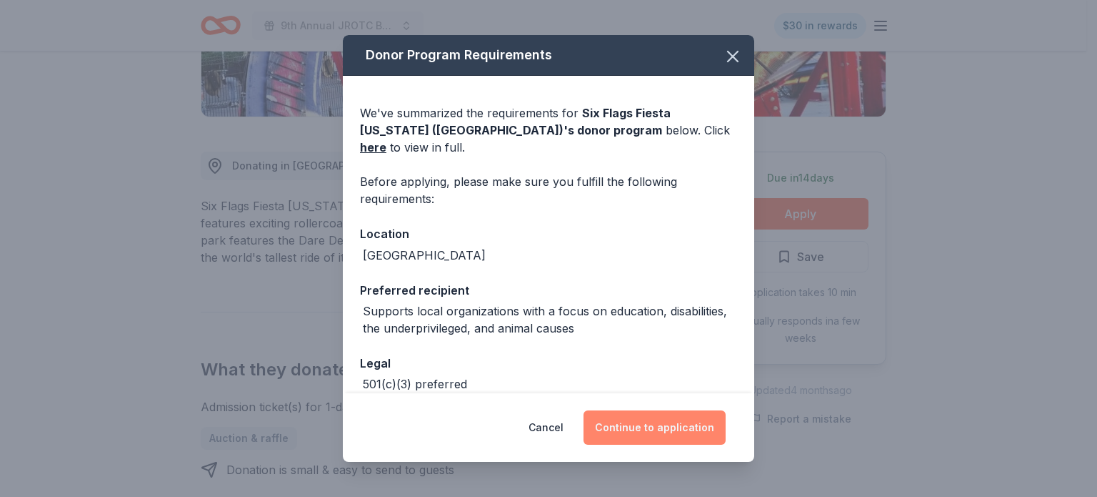
click at [647, 425] on button "Continue to application" at bounding box center [655, 427] width 142 height 34
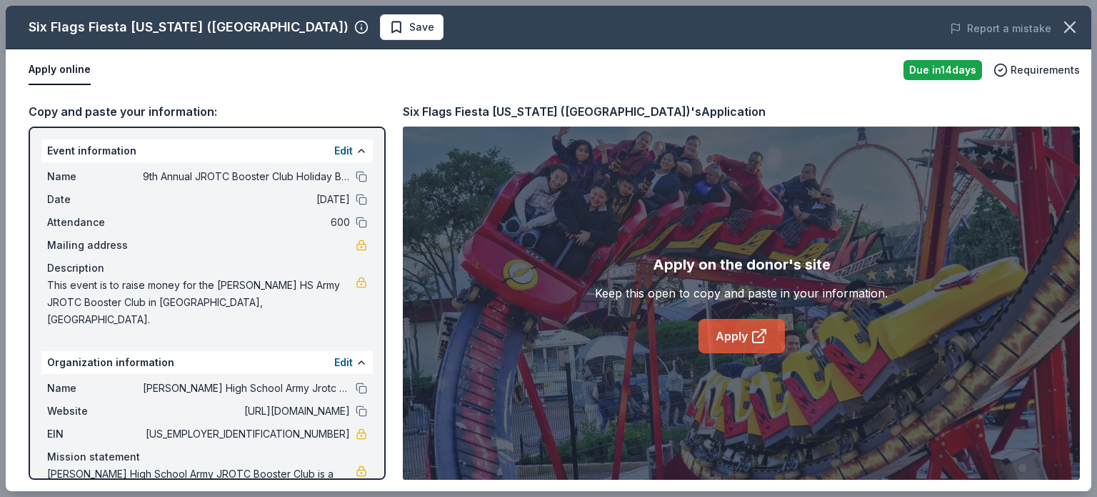
click at [733, 335] on link "Apply" at bounding box center [742, 336] width 86 height 34
